Goal: Check status: Check status

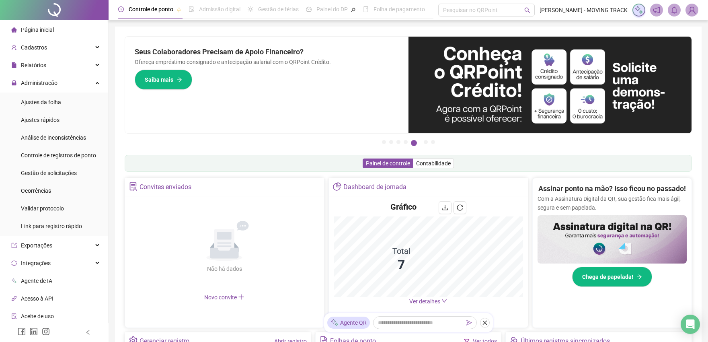
scroll to position [134, 0]
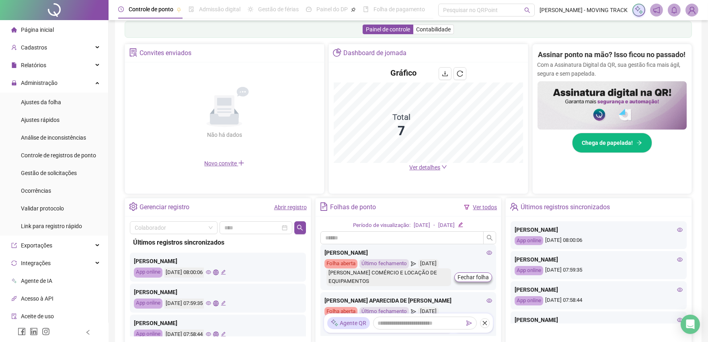
click at [291, 214] on div "Gerenciar registro Abrir registro" at bounding box center [218, 207] width 186 height 18
click at [294, 209] on link "Abrir registro" at bounding box center [290, 207] width 33 height 6
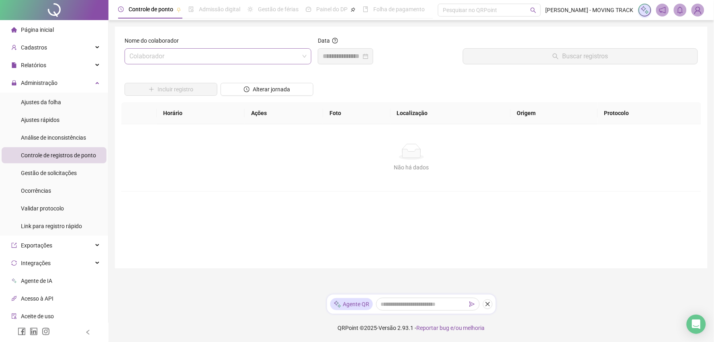
click at [172, 63] on input "search" at bounding box center [214, 56] width 170 height 15
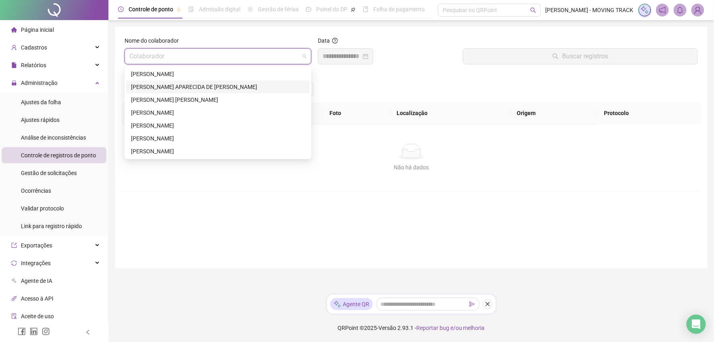
click at [147, 100] on div "[PERSON_NAME] [PERSON_NAME]" at bounding box center [218, 99] width 174 height 9
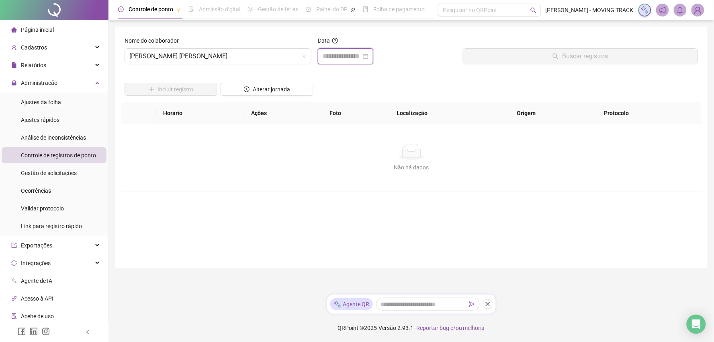
click at [344, 57] on input at bounding box center [342, 56] width 39 height 10
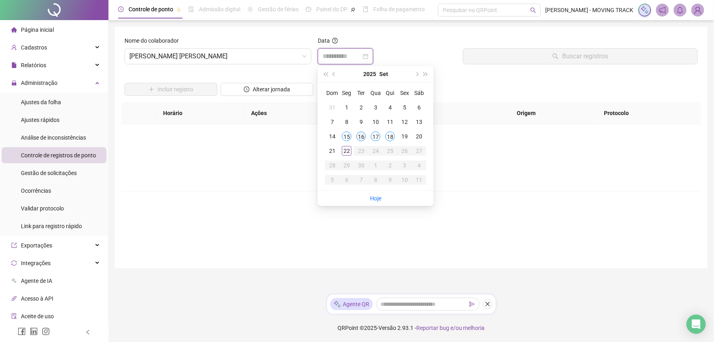
type input "**********"
click at [347, 151] on div "22" at bounding box center [347, 151] width 10 height 10
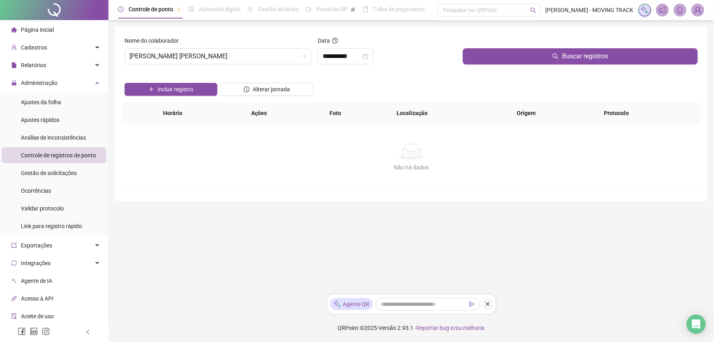
click at [253, 65] on div "Nome do colaborador [PERSON_NAME] [PERSON_NAME]" at bounding box center [217, 53] width 193 height 35
click at [276, 56] on span "[PERSON_NAME] [PERSON_NAME]" at bounding box center [217, 56] width 177 height 15
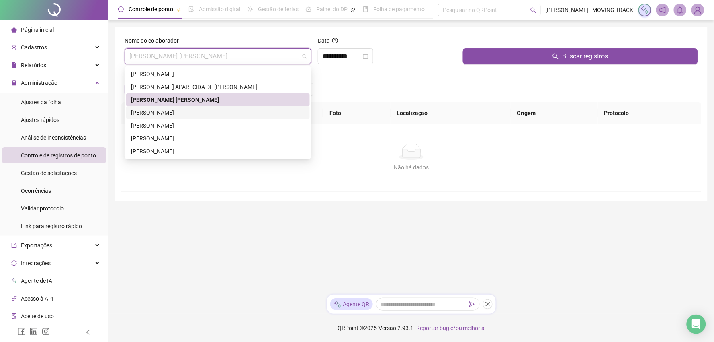
click at [185, 115] on div "[PERSON_NAME]" at bounding box center [218, 112] width 174 height 9
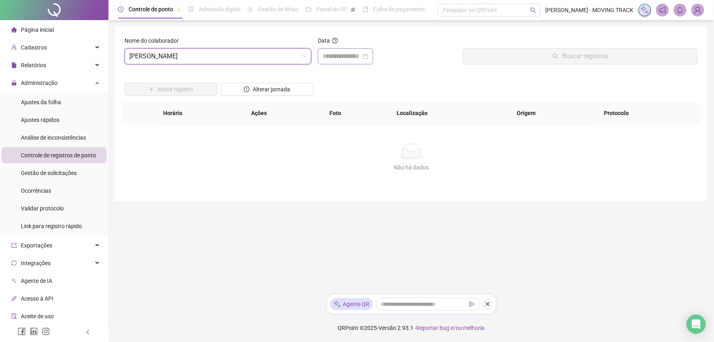
drag, startPoint x: 327, startPoint y: 61, endPoint x: 329, endPoint y: 67, distance: 6.0
click at [327, 61] on div at bounding box center [345, 56] width 55 height 16
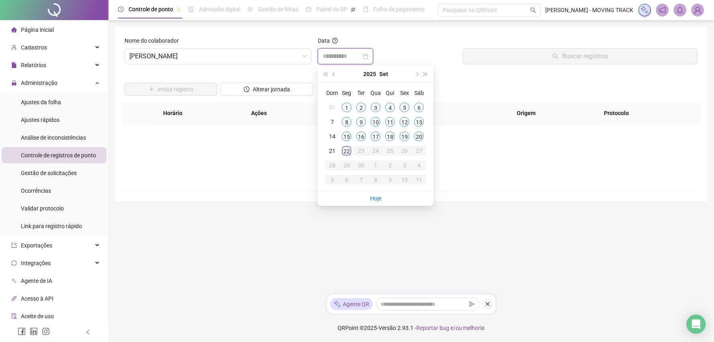
type input "**********"
drag, startPoint x: 347, startPoint y: 151, endPoint x: 478, endPoint y: 61, distance: 159.0
click at [346, 150] on div "22" at bounding box center [347, 151] width 10 height 10
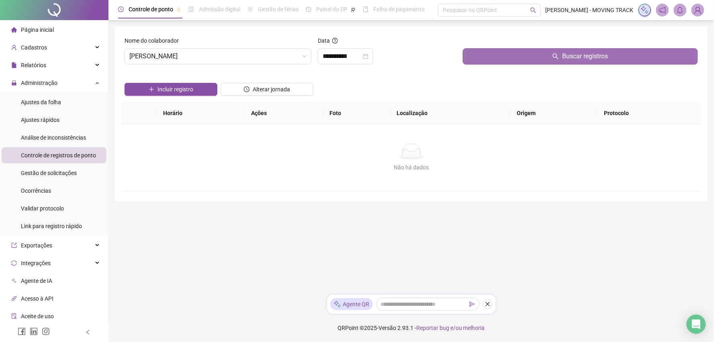
click at [485, 49] on button "Buscar registros" at bounding box center [580, 56] width 235 height 16
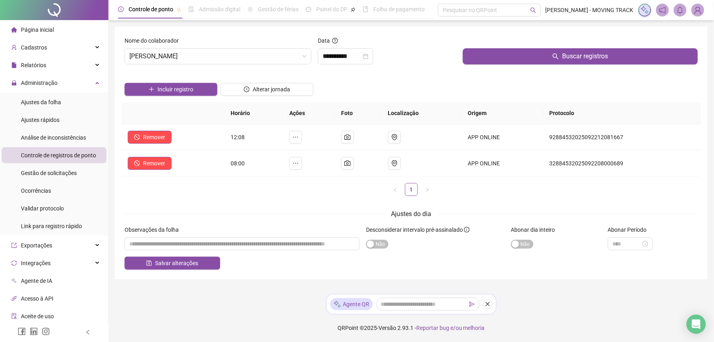
click at [451, 74] on div "Incluir registro Alterar jornada" at bounding box center [411, 86] width 577 height 31
click at [55, 13] on div at bounding box center [54, 10] width 108 height 20
